Goal: Communication & Community: Ask a question

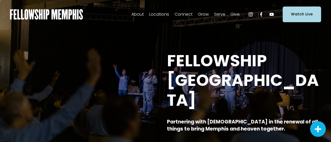
click at [0, 0] on span "Contact Us" at bounding box center [0, 0] width 0 height 0
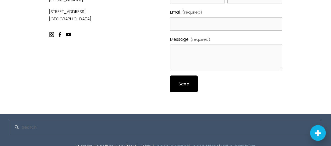
scroll to position [138, 0]
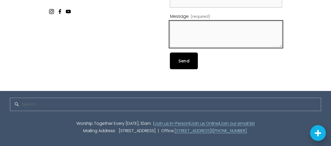
click at [202, 40] on textarea "Message (required)" at bounding box center [226, 34] width 112 height 26
paste textarea "Hello - we were in the area recently, so I thought to reach out. I work for a l…"
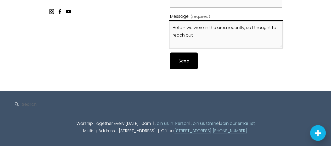
scroll to position [112, 0]
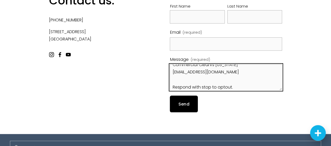
type textarea "Hello - we were in the area recently, so I thought to reach out. I work for a l…"
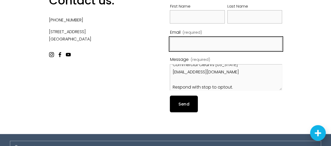
scroll to position [85, 0]
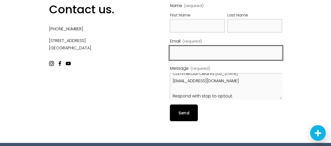
click at [201, 48] on input "Email (required)" at bounding box center [226, 52] width 112 height 13
type input "kayleej@commercialcleanrsva.com"
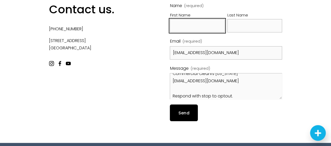
type input "Kaylee"
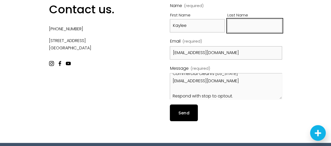
type input "Clark"
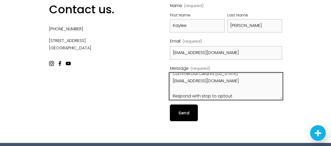
click at [172, 89] on textarea "Hello - we were in the area recently, so I thought to reach out. I work for a l…" at bounding box center [226, 86] width 112 height 26
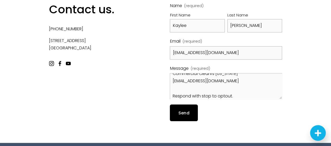
click at [176, 120] on button "Send Send" at bounding box center [184, 113] width 28 height 17
